Goal: Information Seeking & Learning: Compare options

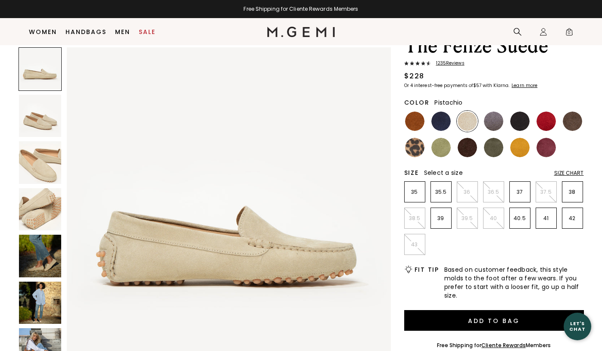
scroll to position [52, 0]
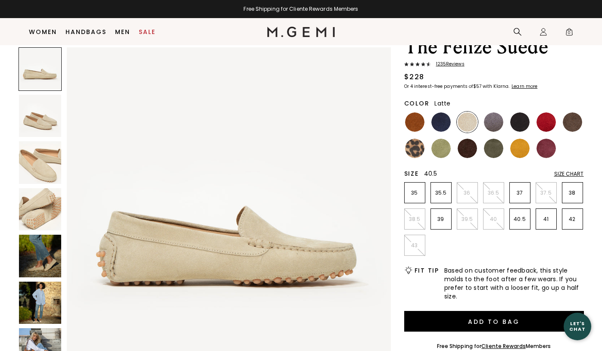
click at [515, 218] on p "40.5" at bounding box center [519, 219] width 20 height 7
click at [414, 121] on img at bounding box center [414, 121] width 19 height 19
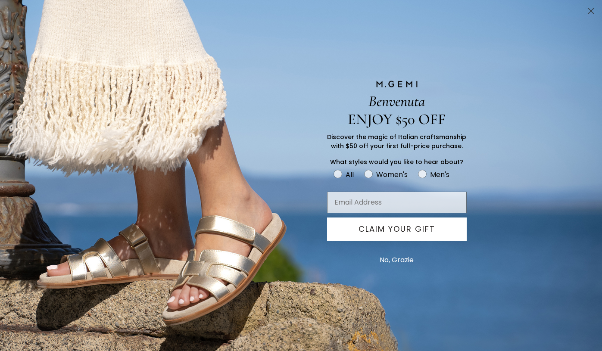
click at [594, 5] on circle "Close dialog" at bounding box center [591, 11] width 14 height 14
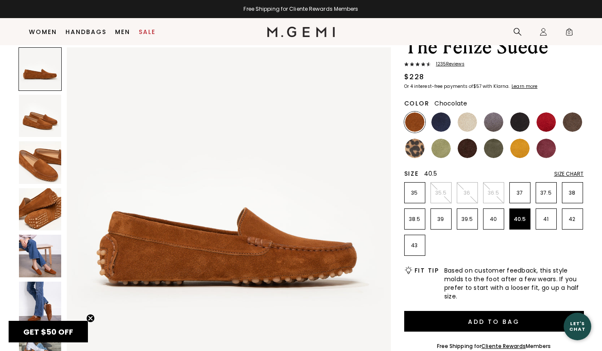
click at [468, 149] on img at bounding box center [466, 148] width 19 height 19
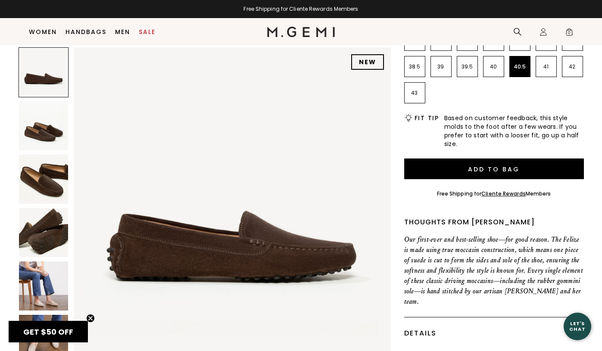
scroll to position [207, 0]
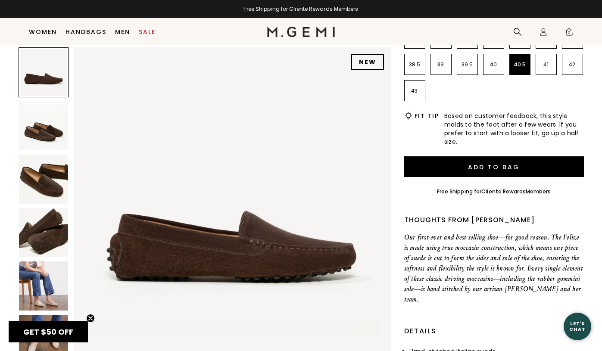
click at [47, 180] on img at bounding box center [43, 179] width 49 height 49
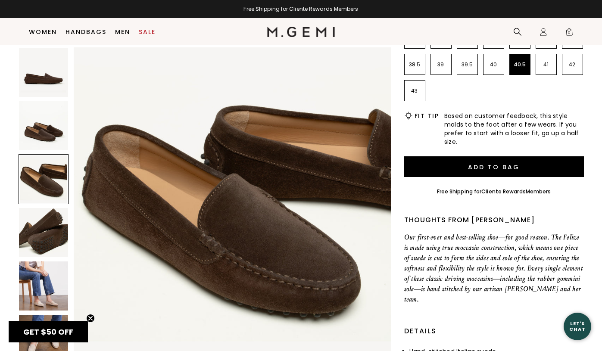
click at [46, 220] on img at bounding box center [43, 232] width 49 height 49
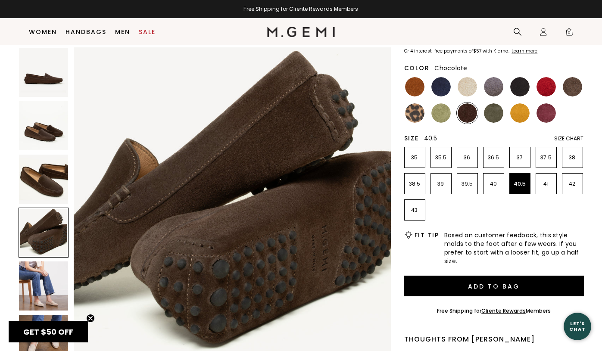
scroll to position [43, 0]
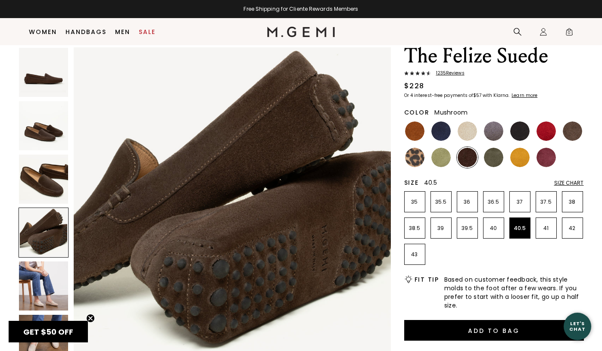
click at [571, 127] on img at bounding box center [571, 130] width 19 height 19
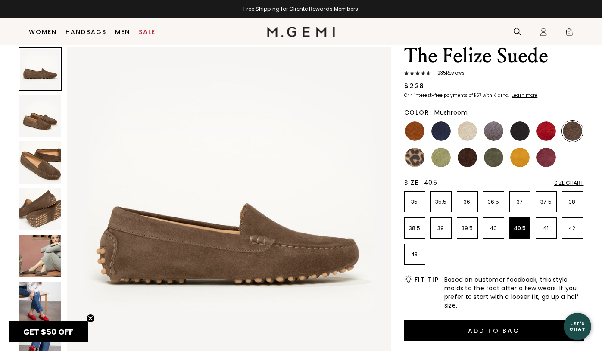
click at [38, 209] on img at bounding box center [40, 209] width 43 height 43
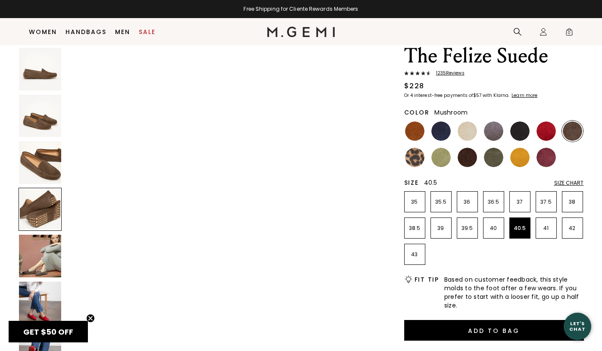
scroll to position [997, 0]
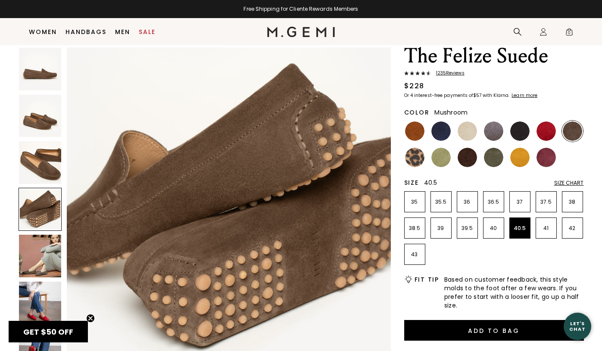
click at [44, 257] on img at bounding box center [40, 256] width 43 height 43
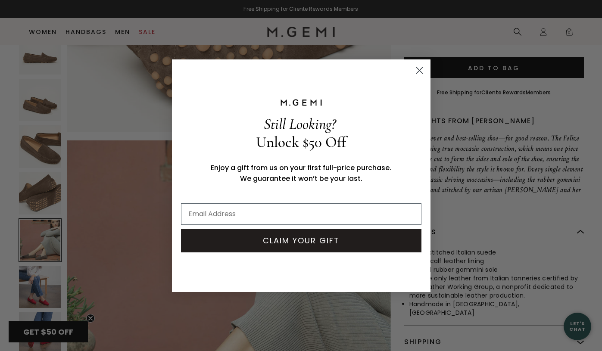
scroll to position [872, 0]
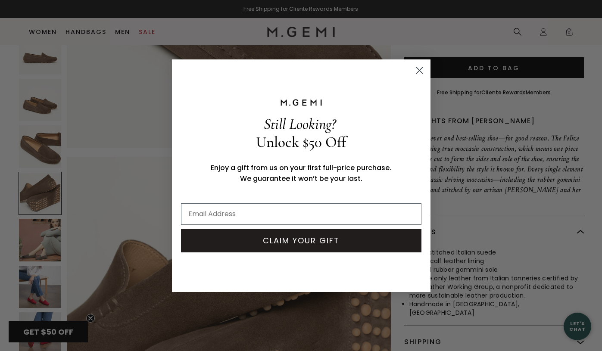
click at [419, 71] on circle "Close dialog" at bounding box center [419, 70] width 14 height 14
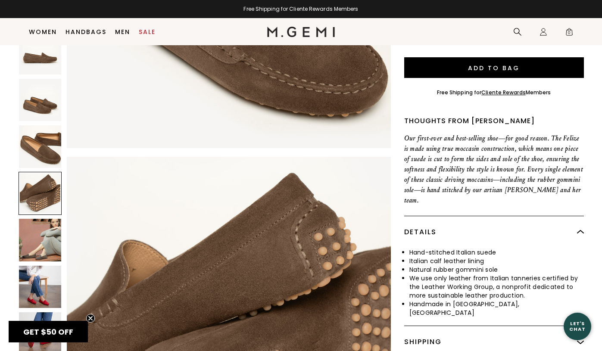
scroll to position [0, 0]
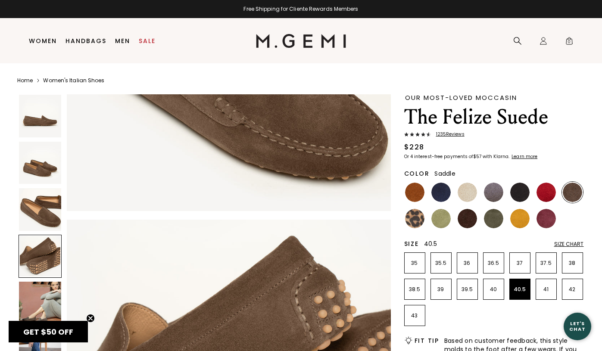
click at [414, 196] on img at bounding box center [414, 192] width 19 height 19
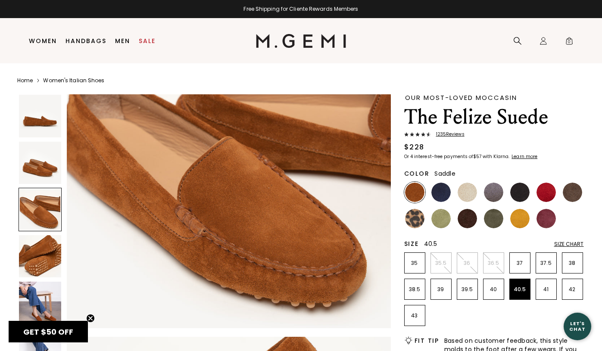
scroll to position [754, 0]
click at [466, 218] on img at bounding box center [466, 218] width 19 height 19
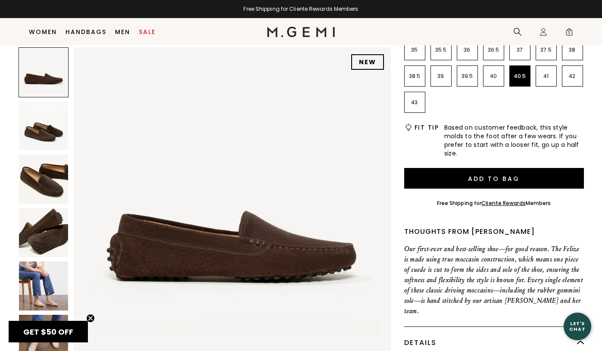
scroll to position [199, 0]
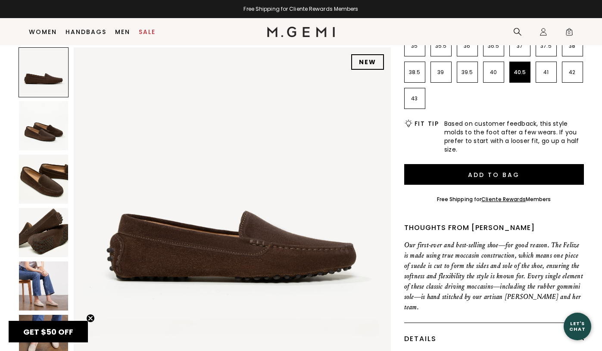
click at [466, 254] on p "Our first-ever and best-selling shoe—for good reason. The Felize is made using …" at bounding box center [494, 276] width 180 height 72
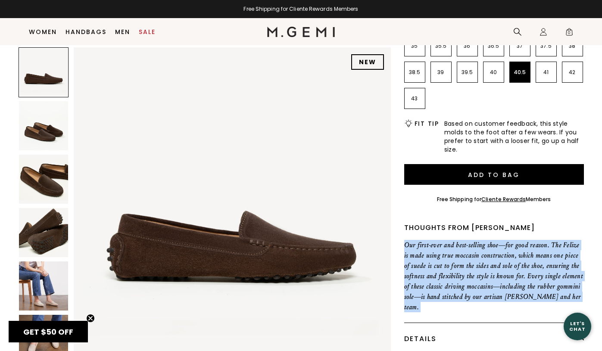
click at [466, 254] on p "Our first-ever and best-selling shoe—for good reason. The Felize is made using …" at bounding box center [494, 276] width 180 height 72
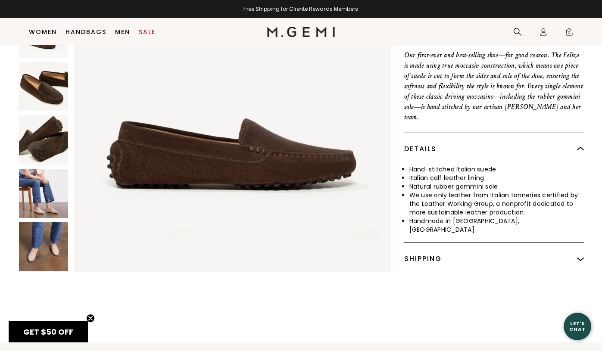
scroll to position [391, 0]
